Goal: Task Accomplishment & Management: Use online tool/utility

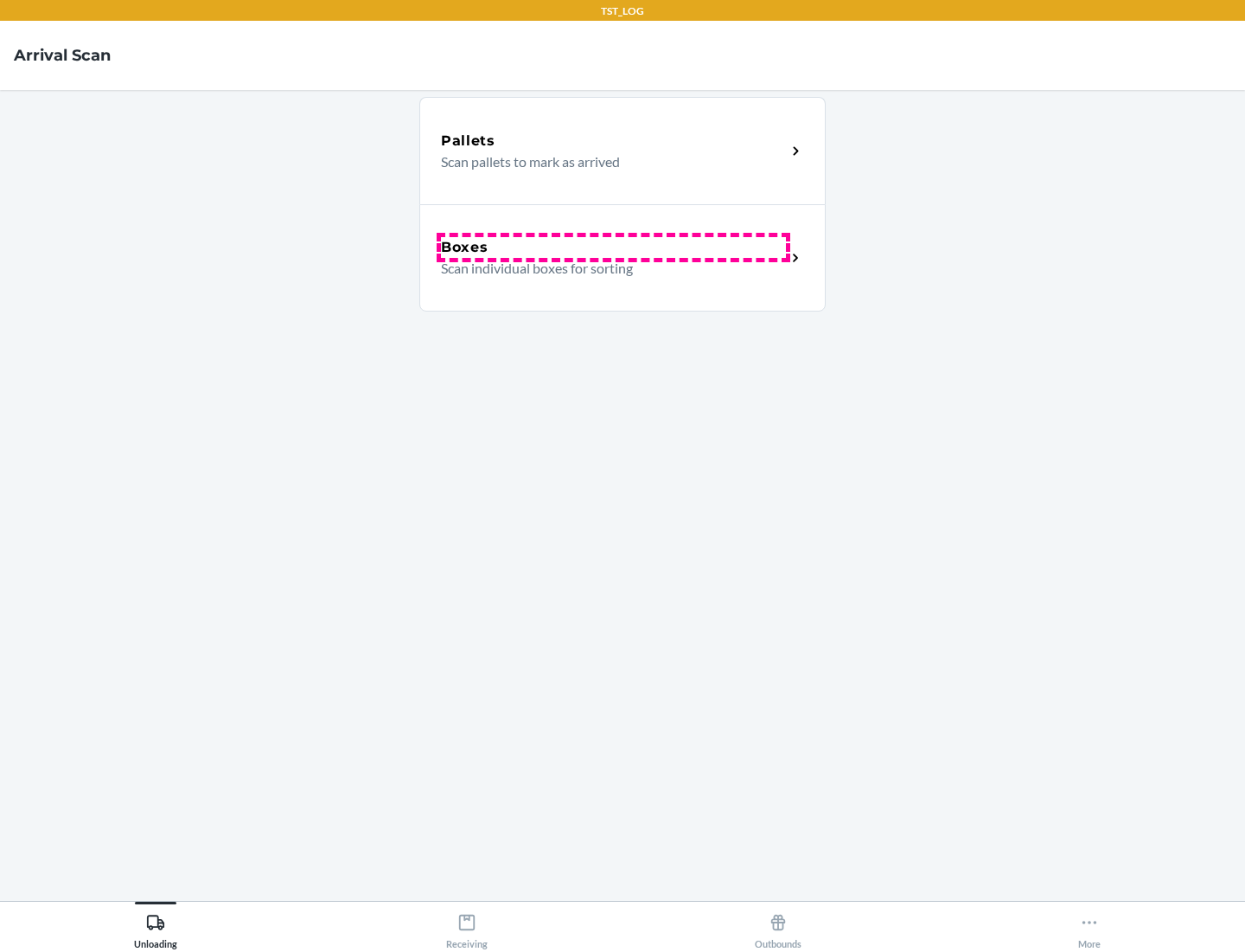
click at [613, 247] on div "Boxes" at bounding box center [613, 247] width 345 height 21
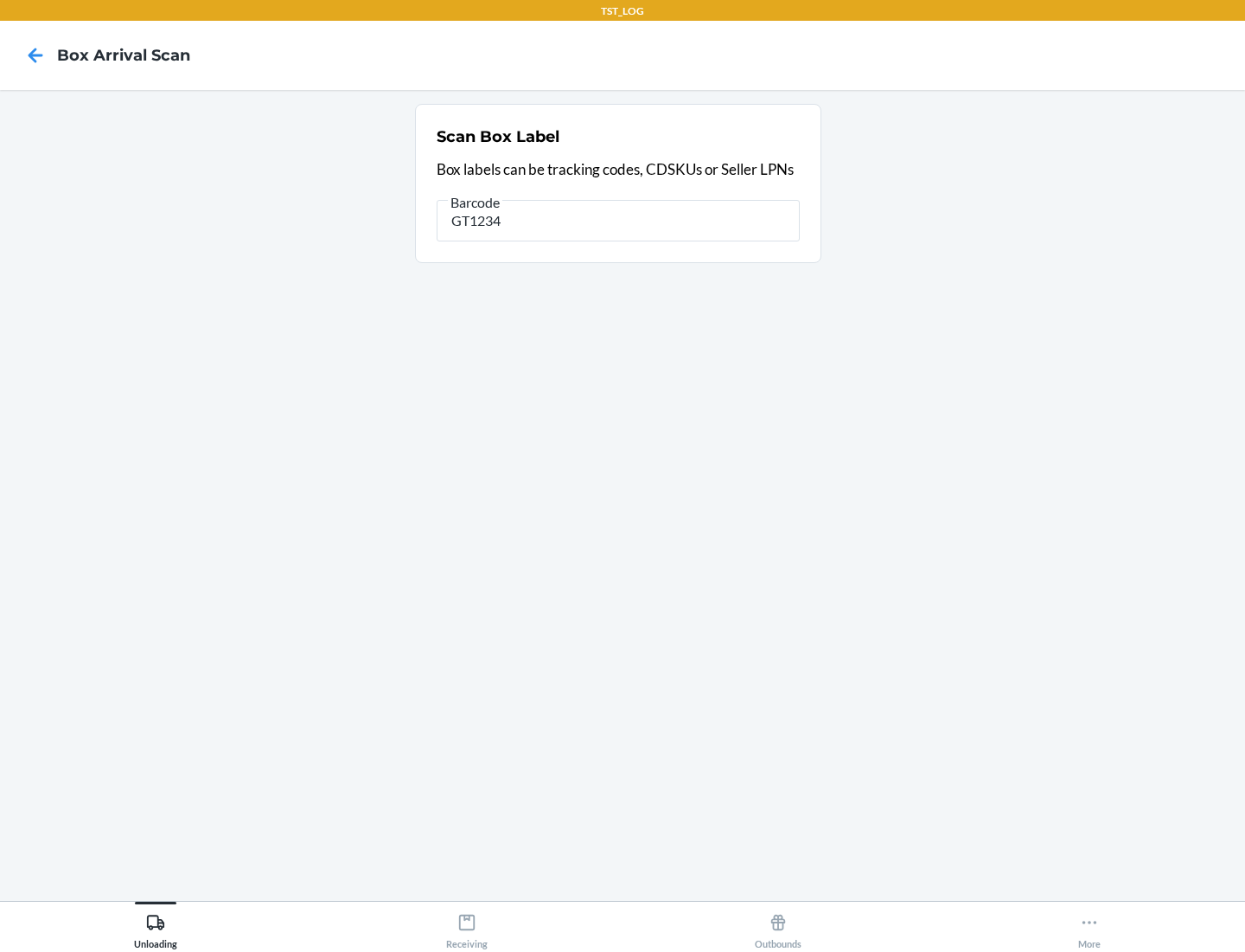
type input "GT1234"
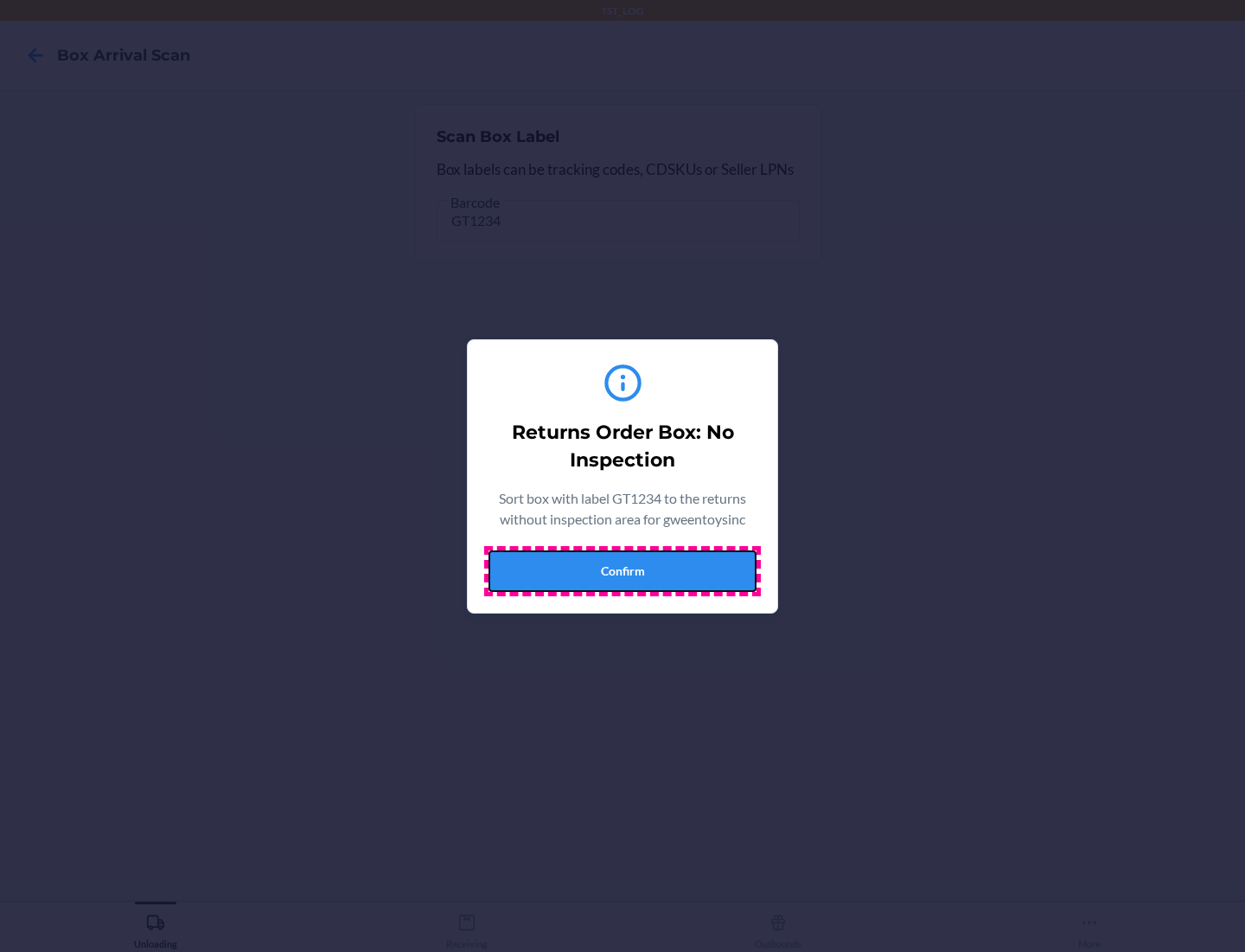
click at [623, 570] on button "Confirm" at bounding box center [622, 571] width 268 height 42
